Goal: Use online tool/utility: Utilize a website feature to perform a specific function

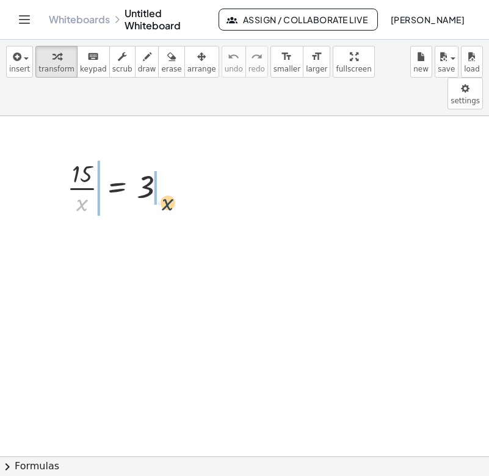
drag, startPoint x: 77, startPoint y: 173, endPoint x: 171, endPoint y: 169, distance: 94.1
click at [171, 169] on div at bounding box center [121, 186] width 121 height 61
drag, startPoint x: 80, startPoint y: 175, endPoint x: 149, endPoint y: 165, distance: 69.7
click at [149, 165] on div at bounding box center [121, 186] width 121 height 61
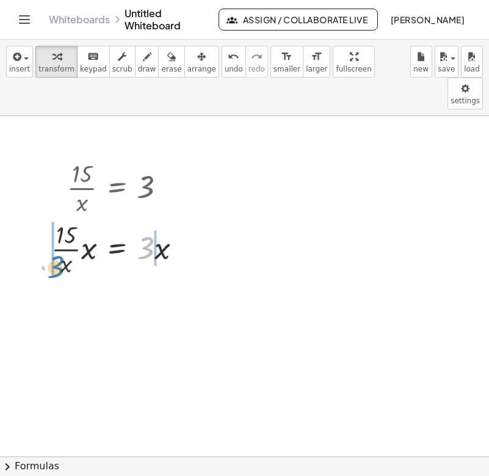
drag, startPoint x: 147, startPoint y: 219, endPoint x: 59, endPoint y: 237, distance: 89.9
click at [58, 237] on div at bounding box center [121, 247] width 152 height 61
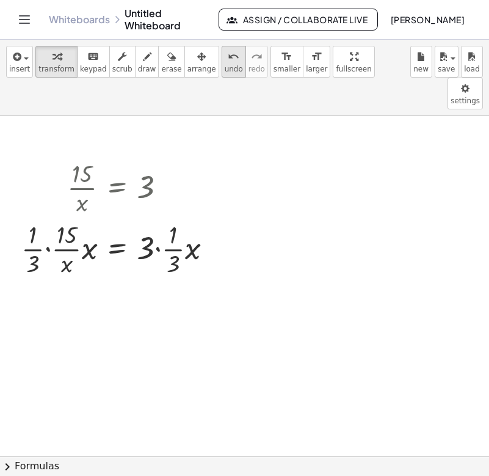
click at [225, 68] on span "undo" at bounding box center [234, 69] width 18 height 9
click at [72, 234] on div at bounding box center [121, 247] width 152 height 61
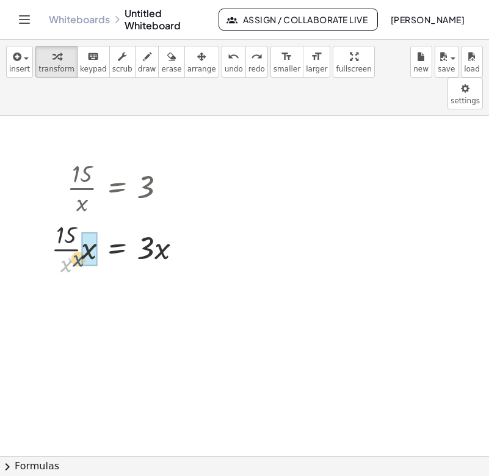
drag, startPoint x: 68, startPoint y: 234, endPoint x: 82, endPoint y: 229, distance: 14.5
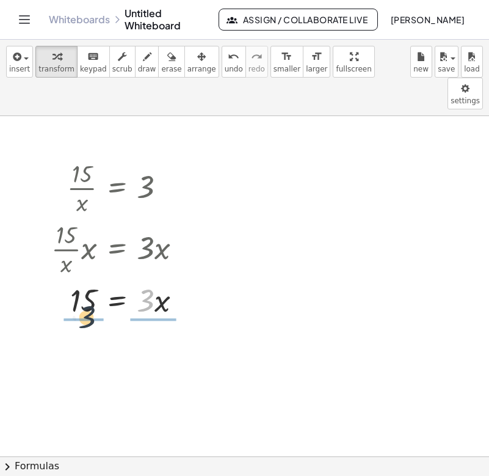
drag, startPoint x: 146, startPoint y: 276, endPoint x: 82, endPoint y: 295, distance: 67.0
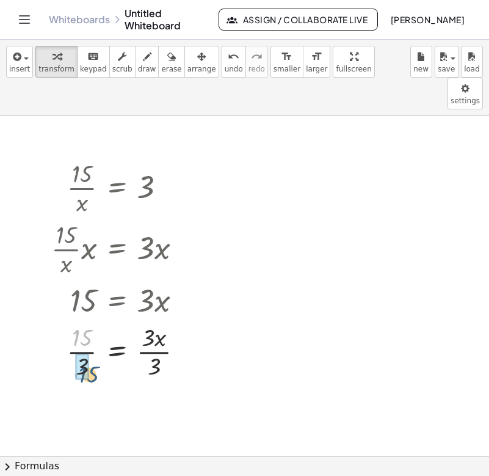
drag, startPoint x: 75, startPoint y: 305, endPoint x: 82, endPoint y: 342, distance: 37.8
click at [222, 64] on button "undo undo" at bounding box center [234, 62] width 24 height 32
drag, startPoint x: 148, startPoint y: 311, endPoint x: 152, endPoint y: 333, distance: 22.9
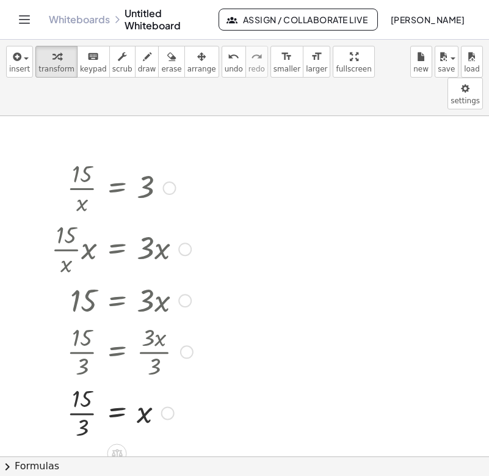
click at [81, 326] on div at bounding box center [122, 350] width 154 height 61
drag, startPoint x: 79, startPoint y: 316, endPoint x: 79, endPoint y: 341, distance: 25.0
click at [79, 341] on div at bounding box center [122, 350] width 154 height 61
drag, startPoint x: 78, startPoint y: 383, endPoint x: 78, endPoint y: 402, distance: 19.5
click at [78, 402] on div at bounding box center [122, 411] width 154 height 61
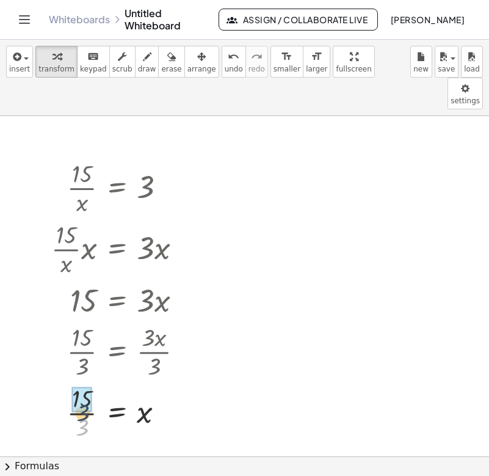
drag, startPoint x: 83, startPoint y: 397, endPoint x: 84, endPoint y: 373, distance: 24.4
click at [0, 0] on div "Graspable Math Activities Get Started Activity Bank Assigned Work Classes White…" at bounding box center [244, 238] width 489 height 476
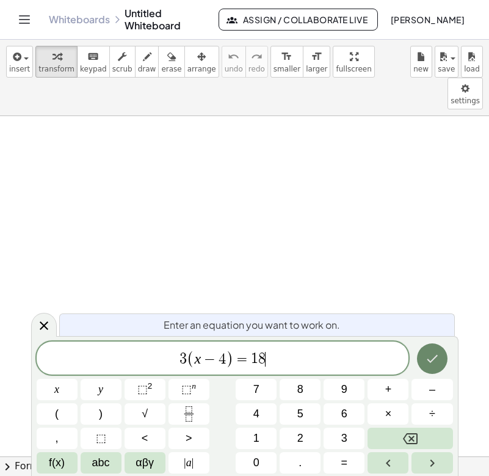
click at [442, 348] on button "Done" at bounding box center [432, 358] width 31 height 31
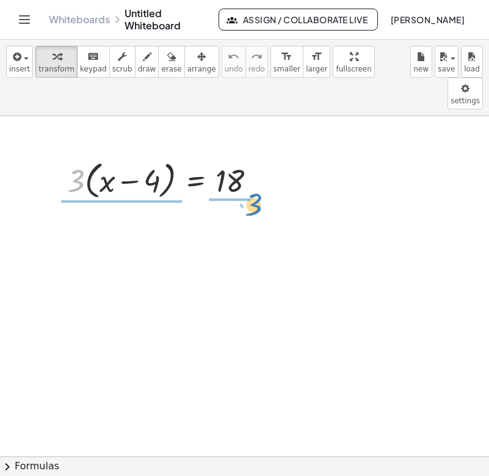
drag, startPoint x: 78, startPoint y: 151, endPoint x: 248, endPoint y: 173, distance: 171.7
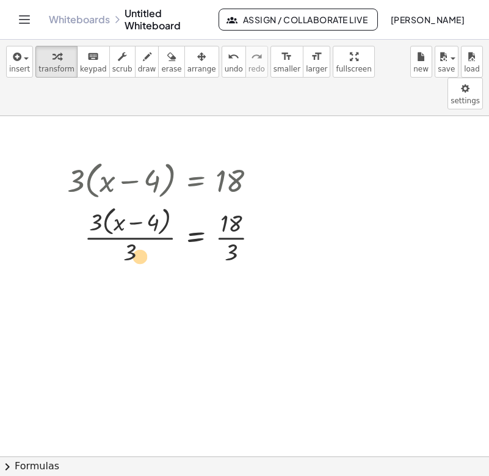
drag, startPoint x: 97, startPoint y: 192, endPoint x: 141, endPoint y: 226, distance: 56.1
click at [141, 226] on div at bounding box center [168, 235] width 214 height 65
drag, startPoint x: 102, startPoint y: 195, endPoint x: 136, endPoint y: 225, distance: 45.4
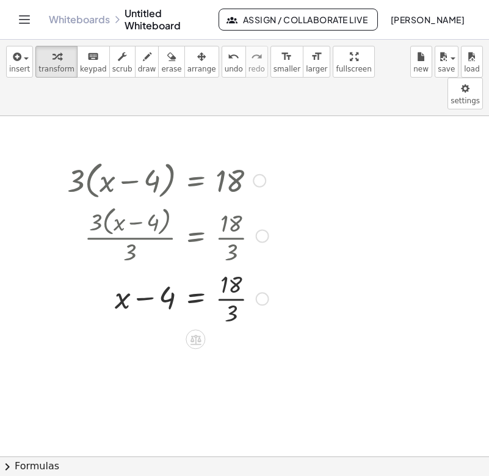
drag, startPoint x: 236, startPoint y: 203, endPoint x: 236, endPoint y: 226, distance: 23.8
click at [236, 226] on div at bounding box center [153, 235] width 244 height 65
drag, startPoint x: 231, startPoint y: 272, endPoint x: 231, endPoint y: 281, distance: 9.2
click at [231, 281] on div at bounding box center [168, 297] width 214 height 61
drag, startPoint x: 230, startPoint y: 292, endPoint x: 230, endPoint y: 269, distance: 23.2
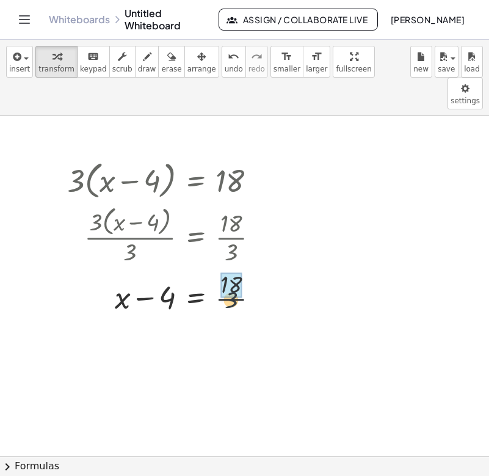
click at [230, 269] on div at bounding box center [168, 297] width 214 height 61
drag, startPoint x: 165, startPoint y: 268, endPoint x: 243, endPoint y: 286, distance: 80.3
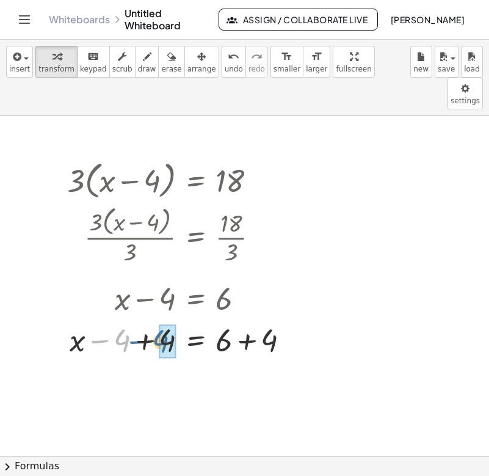
drag, startPoint x: 124, startPoint y: 315, endPoint x: 164, endPoint y: 316, distance: 40.3
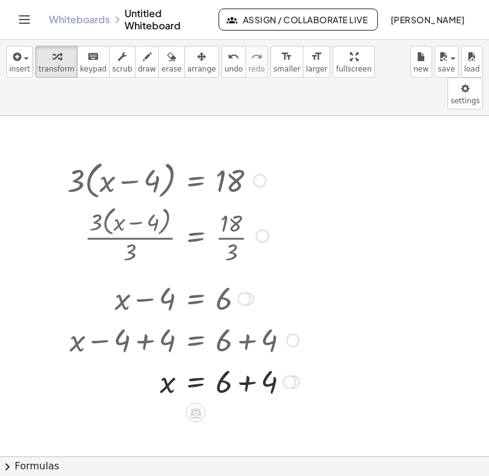
drag, startPoint x: 223, startPoint y: 314, endPoint x: 248, endPoint y: 314, distance: 25.0
click at [248, 318] on div at bounding box center [159, 339] width 291 height 42
drag, startPoint x: 225, startPoint y: 352, endPoint x: 260, endPoint y: 352, distance: 35.4
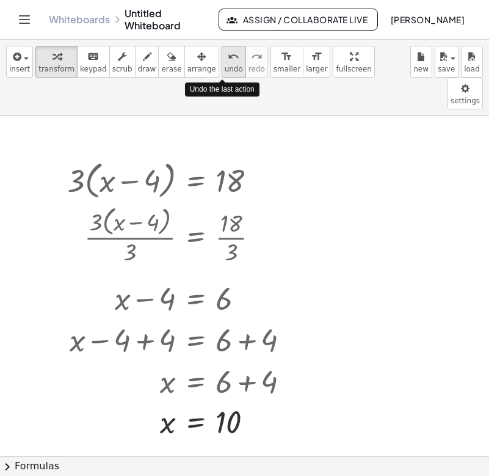
click at [228, 57] on icon "undo" at bounding box center [234, 56] width 12 height 15
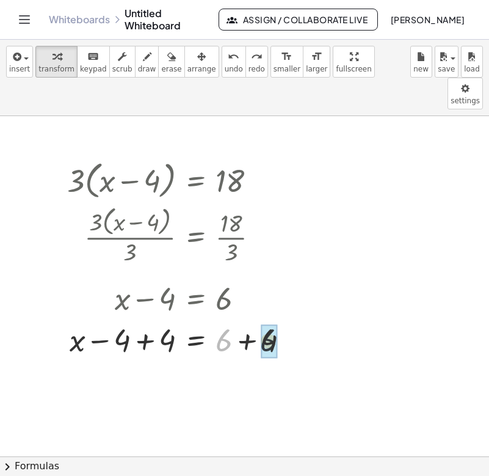
drag, startPoint x: 225, startPoint y: 313, endPoint x: 272, endPoint y: 312, distance: 47.0
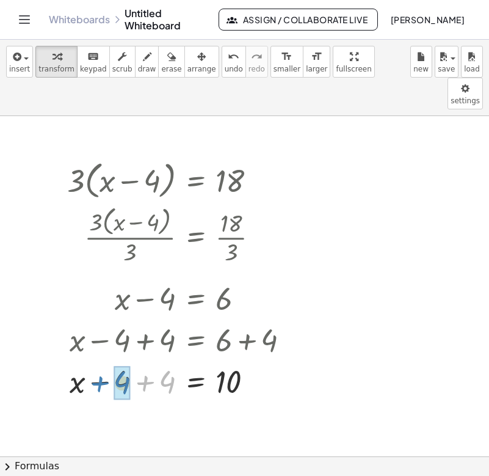
drag, startPoint x: 171, startPoint y: 347, endPoint x: 125, endPoint y: 348, distance: 45.8
click at [228, 63] on icon "undo" at bounding box center [234, 56] width 12 height 15
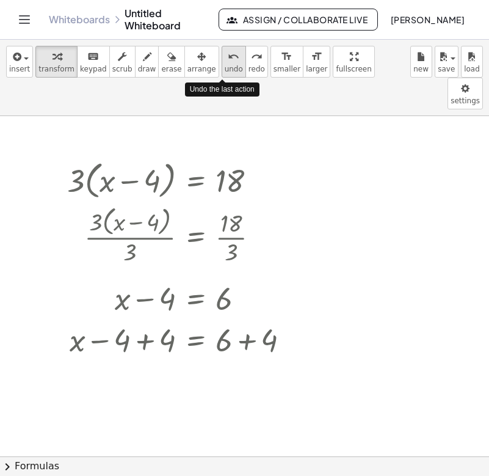
click at [228, 63] on icon "undo" at bounding box center [234, 56] width 12 height 15
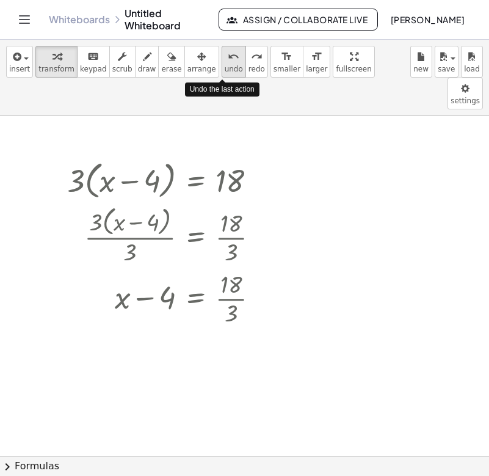
click at [228, 63] on icon "undo" at bounding box center [234, 56] width 12 height 15
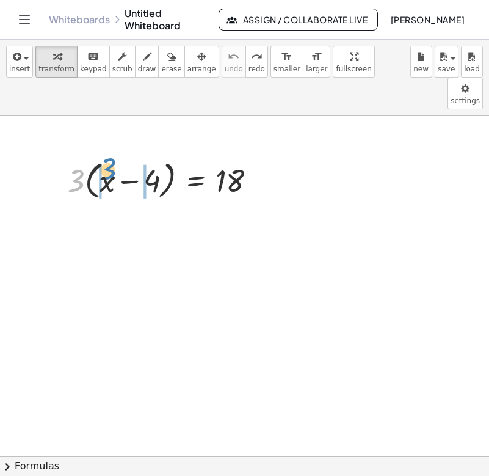
drag, startPoint x: 81, startPoint y: 151, endPoint x: 115, endPoint y: 146, distance: 33.9
click at [115, 156] on div at bounding box center [166, 179] width 211 height 46
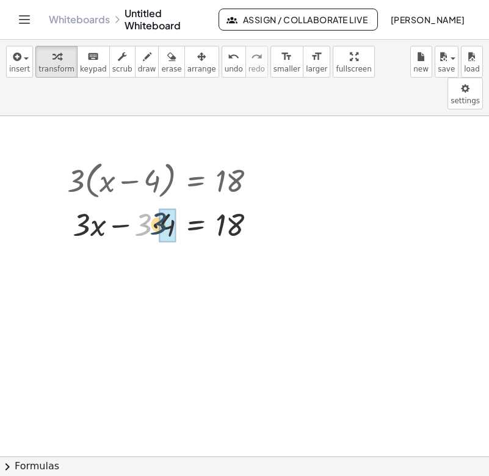
drag, startPoint x: 142, startPoint y: 196, endPoint x: 157, endPoint y: 195, distance: 15.3
click at [157, 203] on div at bounding box center [166, 224] width 211 height 42
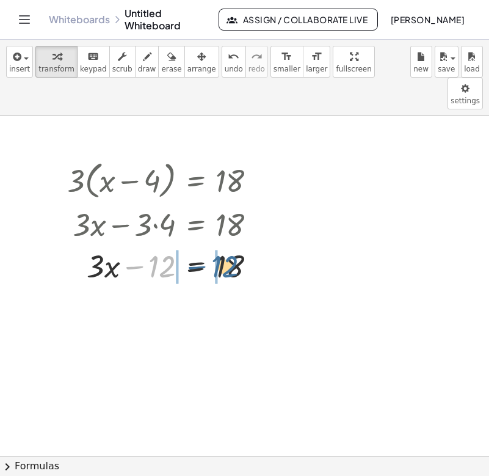
drag, startPoint x: 161, startPoint y: 240, endPoint x: 225, endPoint y: 240, distance: 64.1
click at [226, 244] on div at bounding box center [166, 265] width 211 height 42
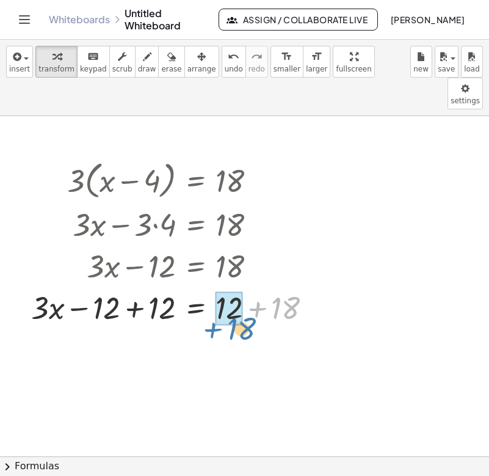
drag, startPoint x: 270, startPoint y: 270, endPoint x: 226, endPoint y: 274, distance: 44.2
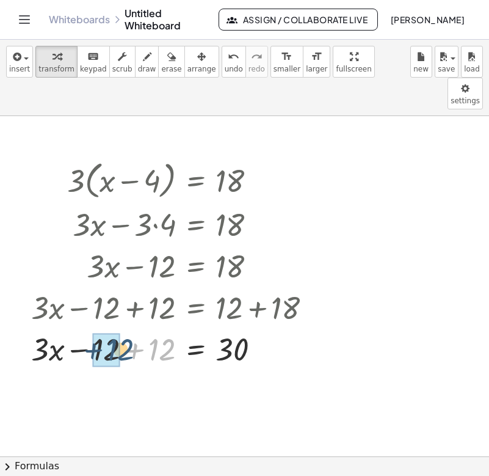
drag, startPoint x: 166, startPoint y: 327, endPoint x: 118, endPoint y: 328, distance: 47.6
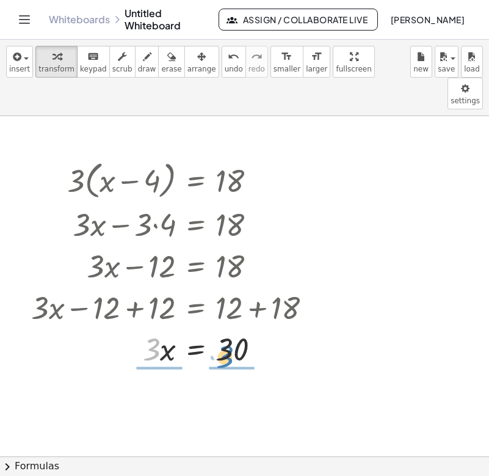
drag, startPoint x: 153, startPoint y: 319, endPoint x: 226, endPoint y: 326, distance: 74.2
click at [227, 327] on div at bounding box center [176, 348] width 303 height 42
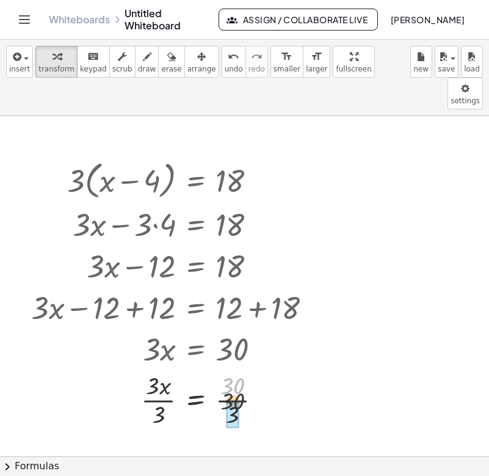
drag, startPoint x: 230, startPoint y: 359, endPoint x: 230, endPoint y: 383, distance: 24.4
drag, startPoint x: 151, startPoint y: 358, endPoint x: 157, endPoint y: 377, distance: 20.3
click at [228, 60] on icon "undo" at bounding box center [234, 56] width 12 height 15
click at [225, 70] on span "undo" at bounding box center [234, 69] width 18 height 9
drag, startPoint x: 150, startPoint y: 355, endPoint x: 161, endPoint y: 390, distance: 36.7
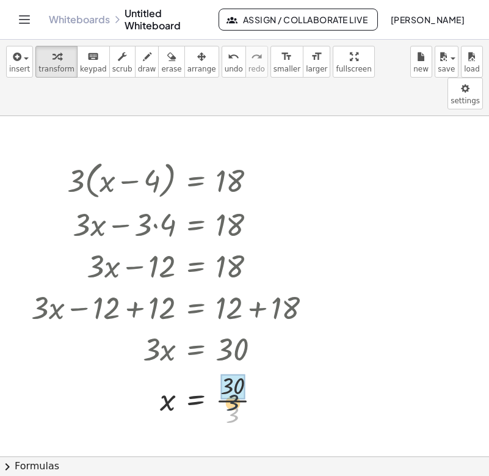
drag, startPoint x: 235, startPoint y: 387, endPoint x: 234, endPoint y: 365, distance: 22.0
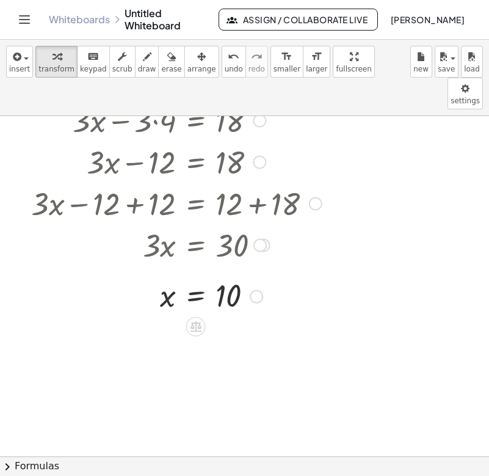
scroll to position [104, 0]
click at [261, 238] on div at bounding box center [259, 244] width 13 height 13
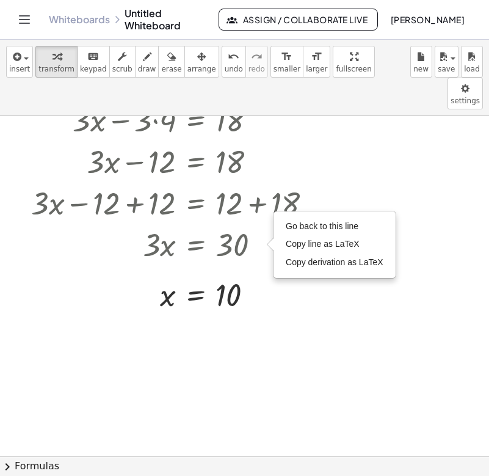
click at [281, 314] on div at bounding box center [244, 403] width 489 height 783
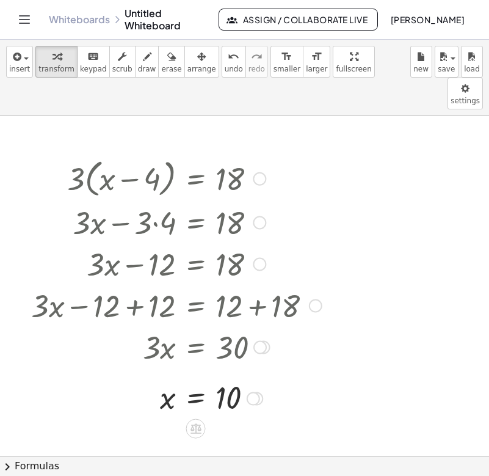
scroll to position [0, 0]
